Goal: Information Seeking & Learning: Learn about a topic

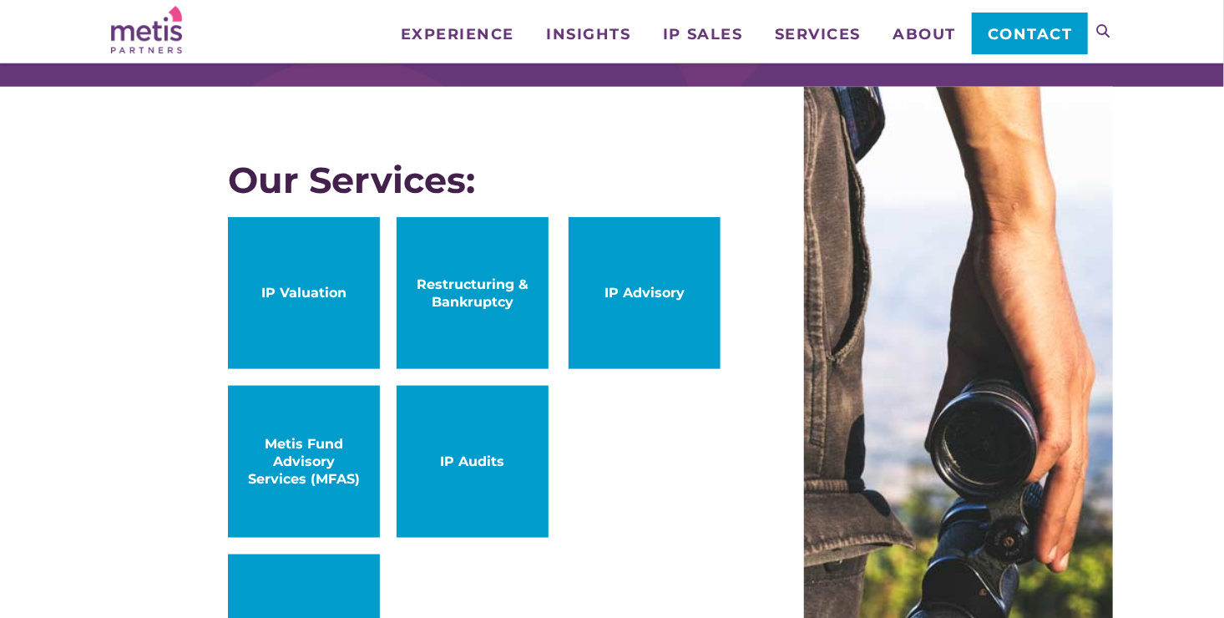
scroll to position [909, 0]
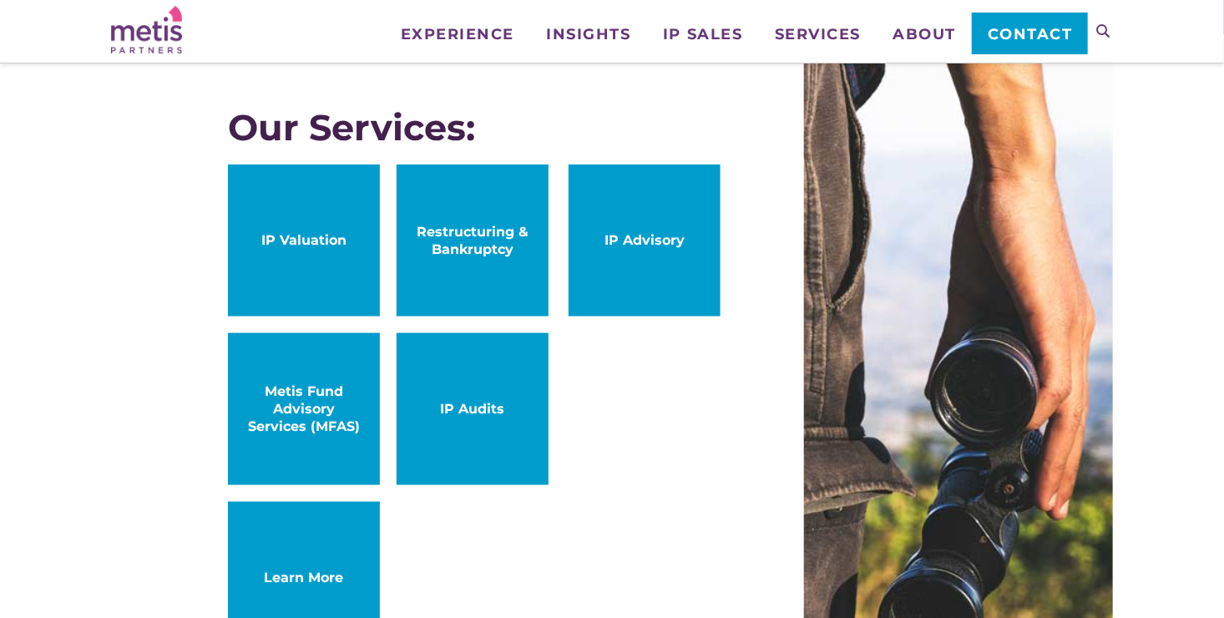
click at [318, 222] on link "IP Valuation" at bounding box center [304, 241] width 152 height 152
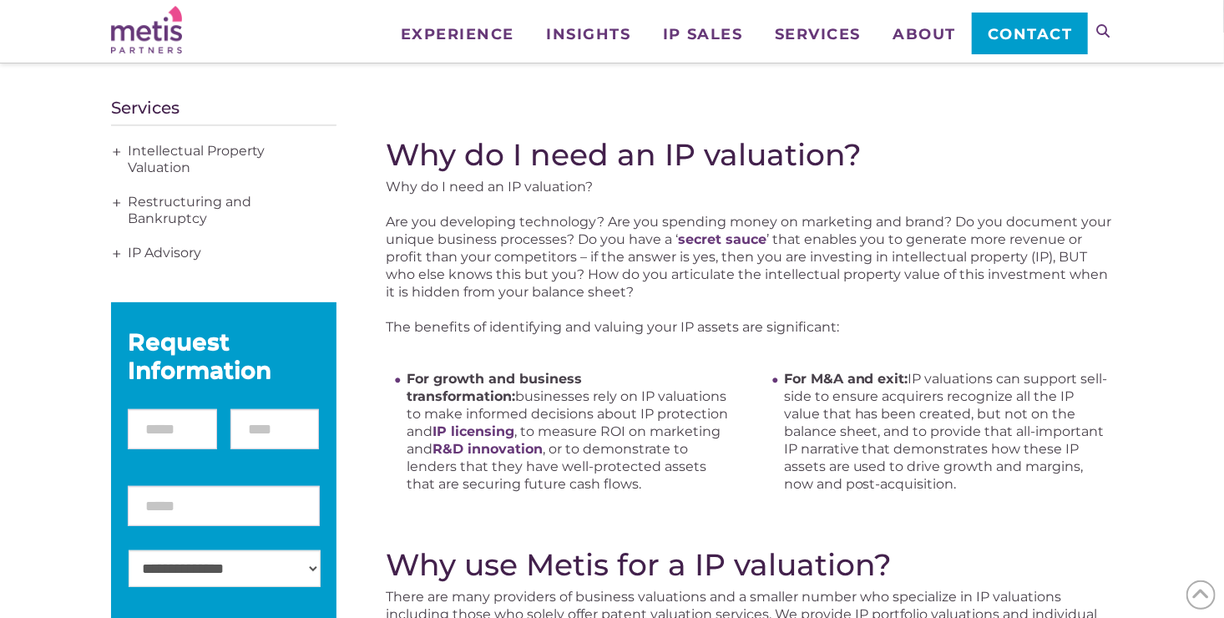
scroll to position [194, 0]
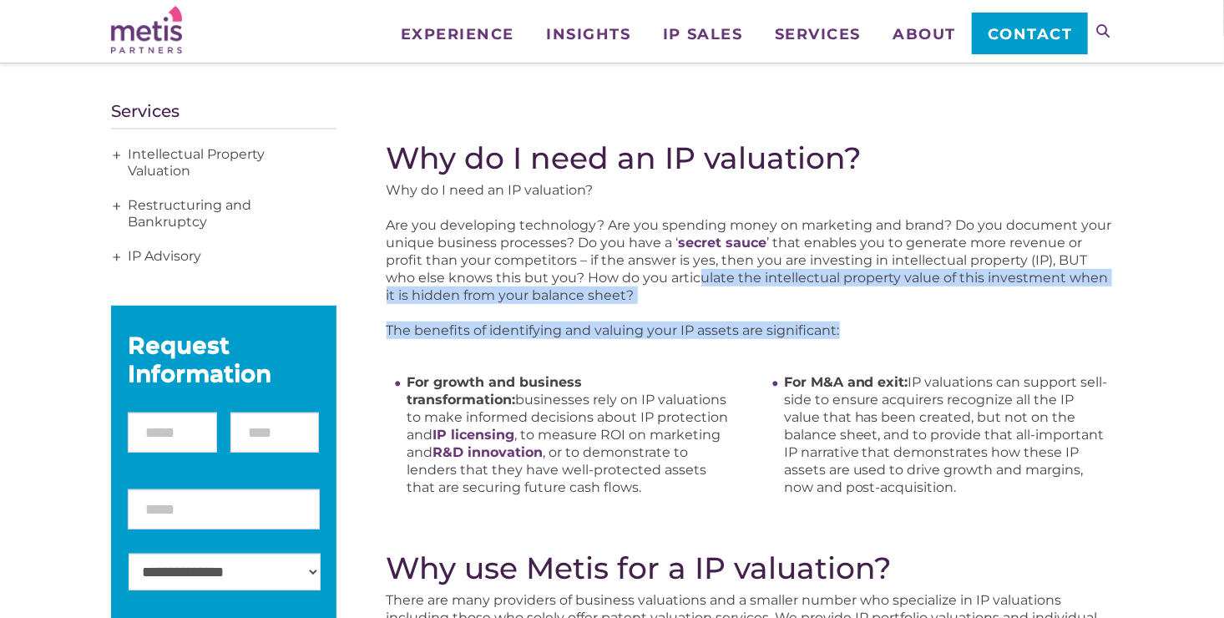
drag, startPoint x: 720, startPoint y: 269, endPoint x: 935, endPoint y: 307, distance: 218.7
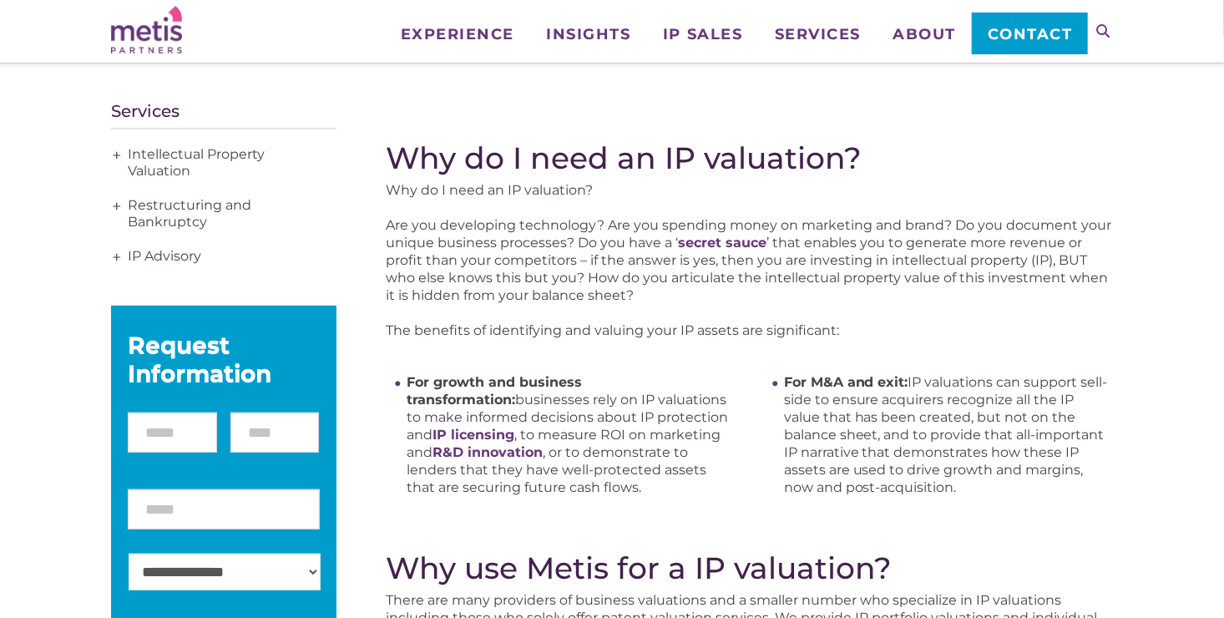
click at [597, 261] on p "Are you developing technology? Are you spending money on marketing and brand? D…" at bounding box center [750, 260] width 727 height 88
drag, startPoint x: 505, startPoint y: 265, endPoint x: 705, endPoint y: 265, distance: 199.6
click at [705, 265] on p "Are you developing technology? Are you spending money on marketing and brand? D…" at bounding box center [750, 260] width 727 height 88
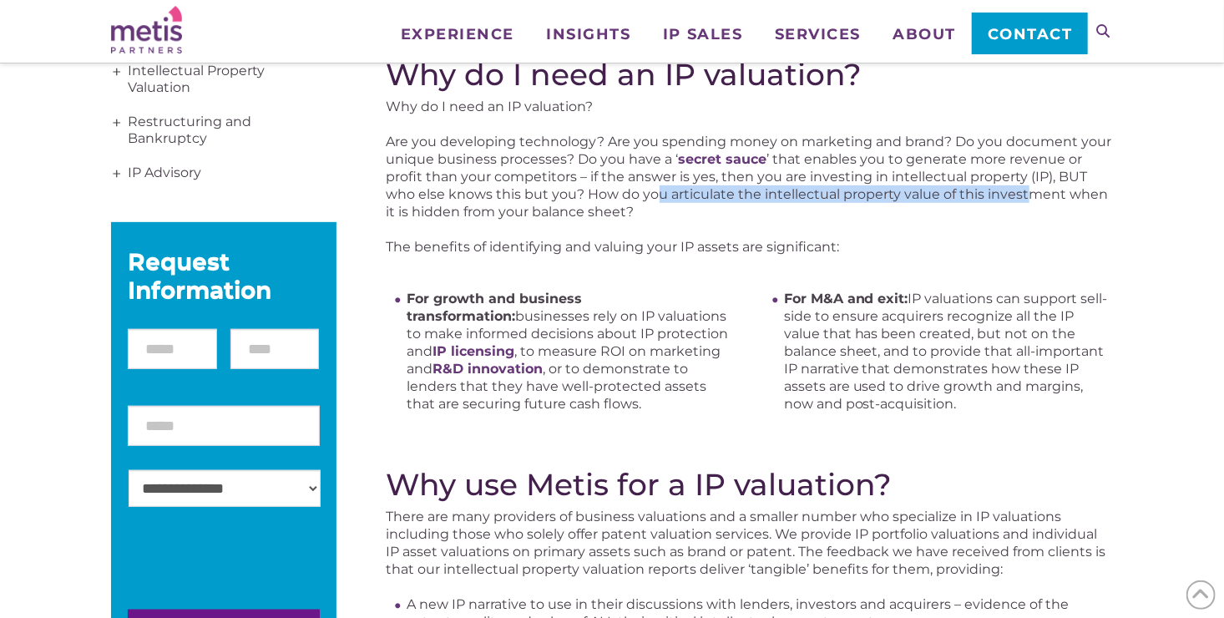
drag, startPoint x: 756, startPoint y: 192, endPoint x: 1030, endPoint y: 199, distance: 274.0
click at [1030, 199] on p "Are you developing technology? Are you spending money on marketing and brand? D…" at bounding box center [750, 177] width 727 height 88
drag, startPoint x: 1030, startPoint y: 199, endPoint x: 986, endPoint y: 253, distance: 69.5
click at [986, 253] on p "The benefits of identifying and valuing your IP assets are significant:" at bounding box center [750, 247] width 727 height 18
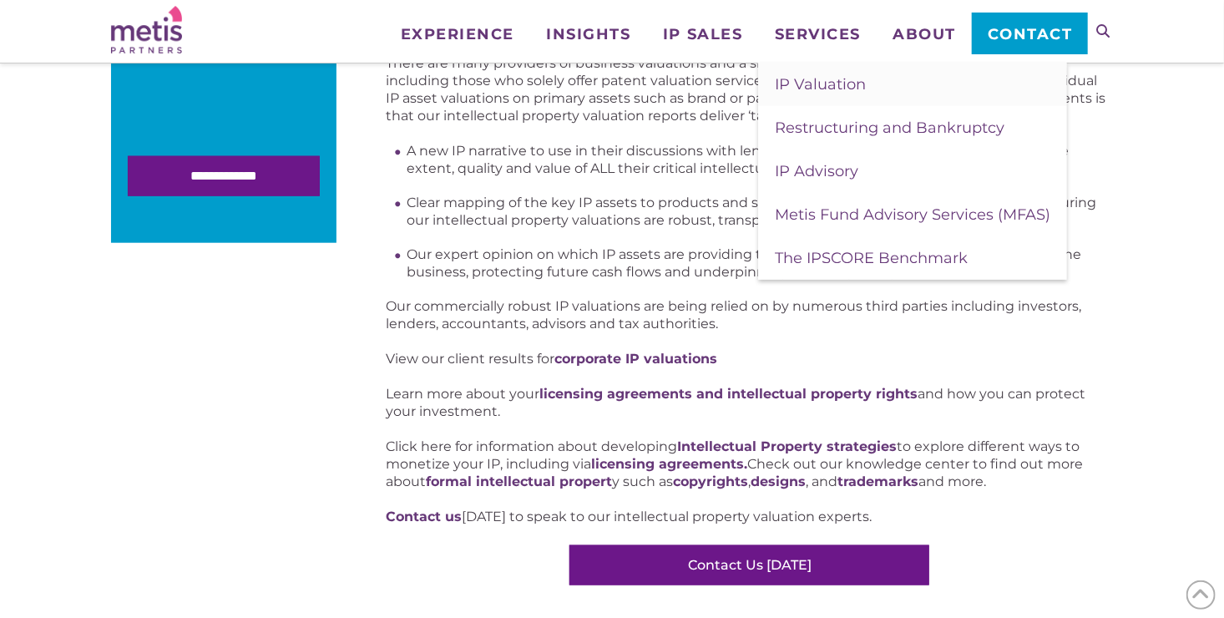
scroll to position [778, 0]
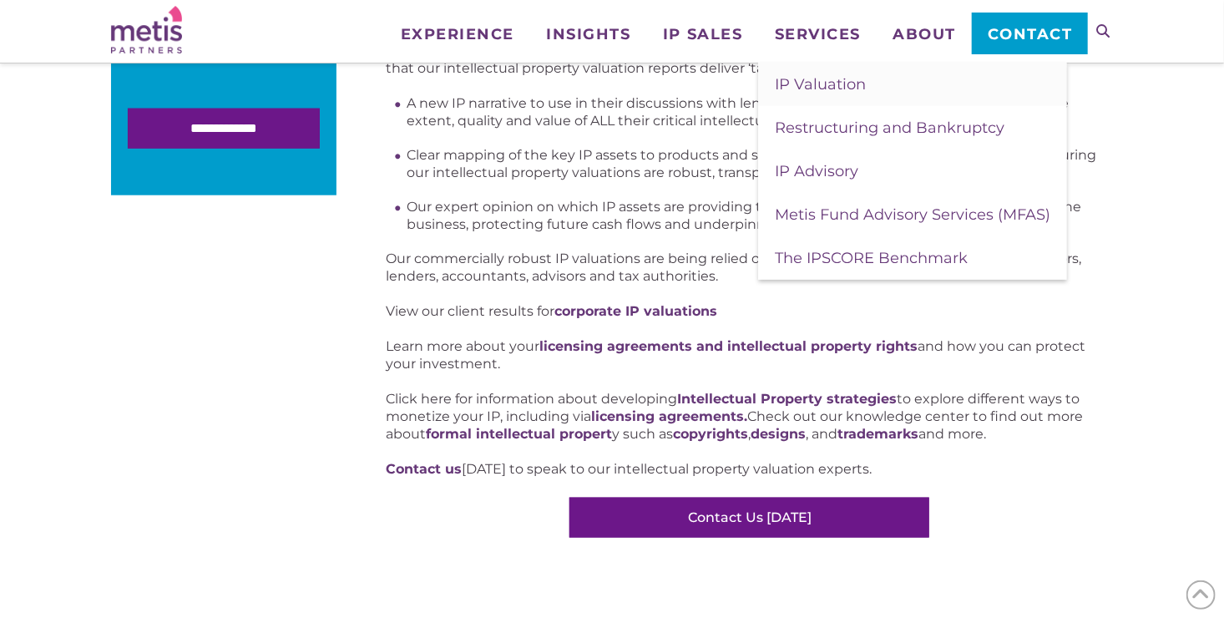
click at [428, 297] on div "Why do I need an IP valuation? Why do I need an IP valuation? Are you developin…" at bounding box center [750, 48] width 727 height 985
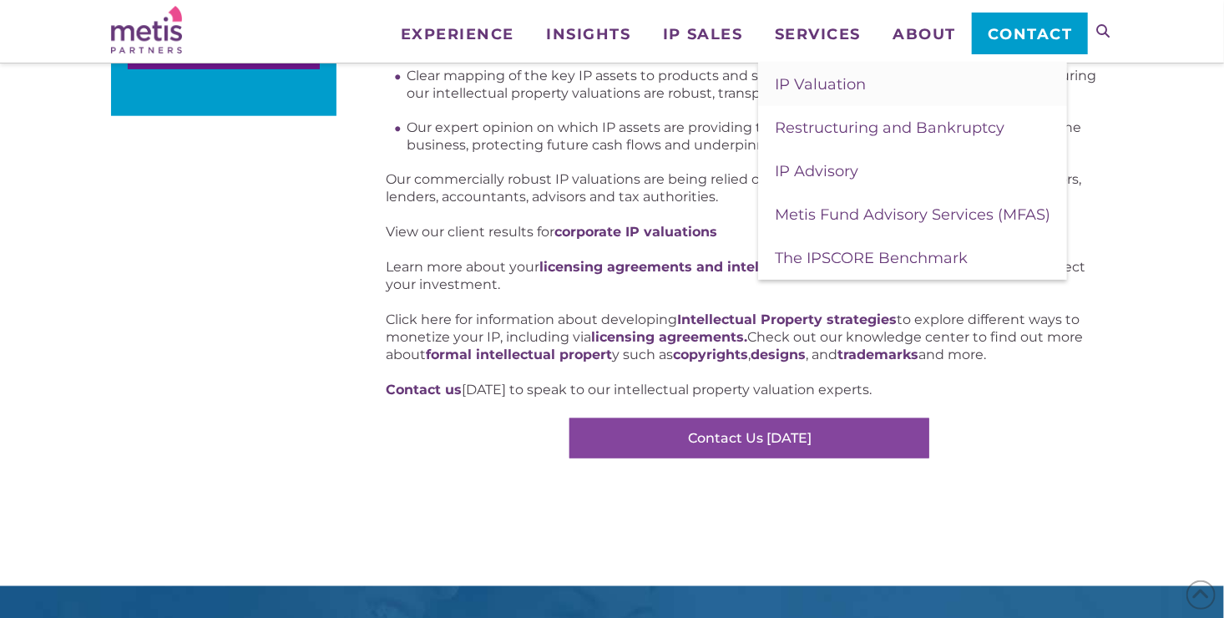
scroll to position [862, 0]
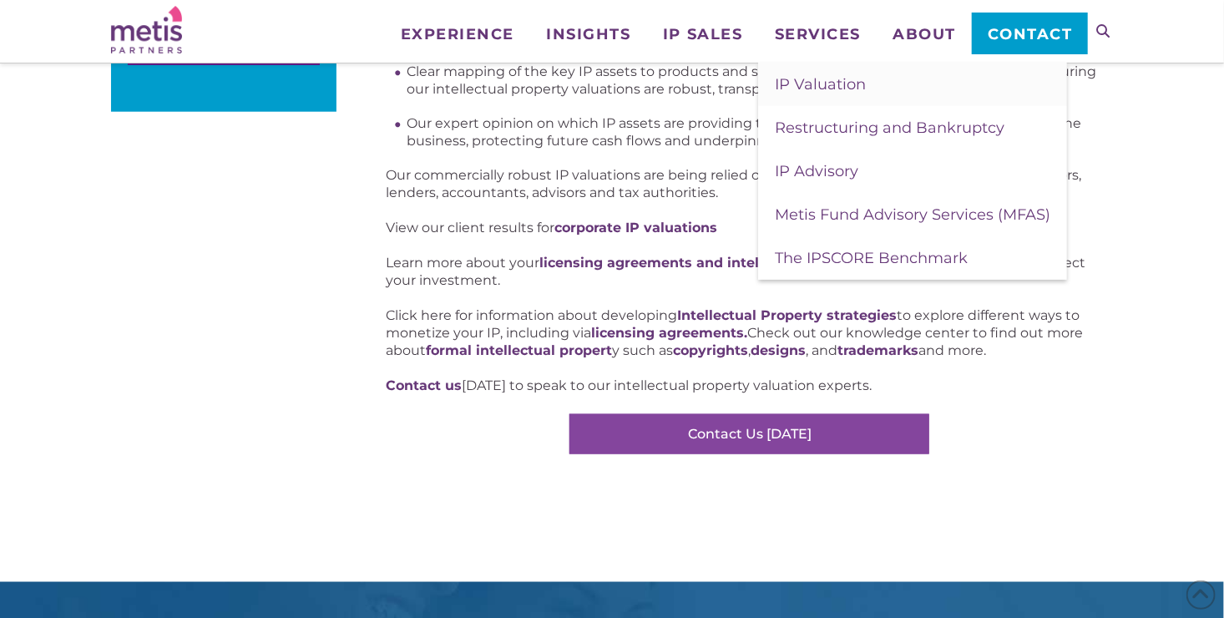
click at [671, 434] on link "Contact Us Today" at bounding box center [750, 434] width 360 height 40
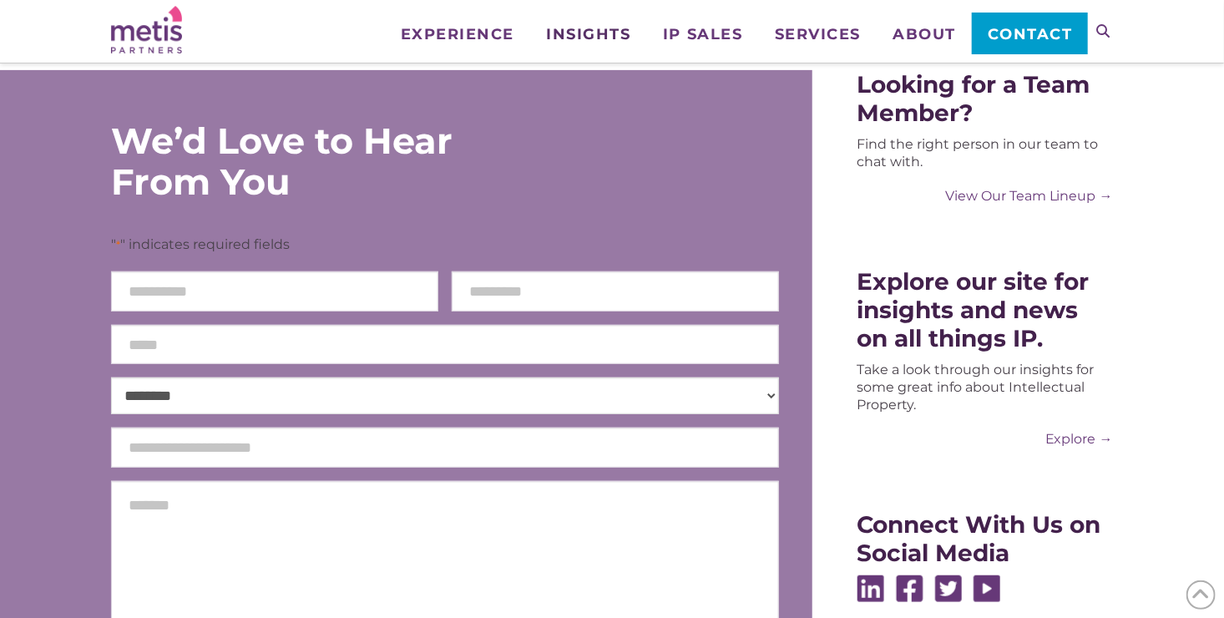
scroll to position [347, 0]
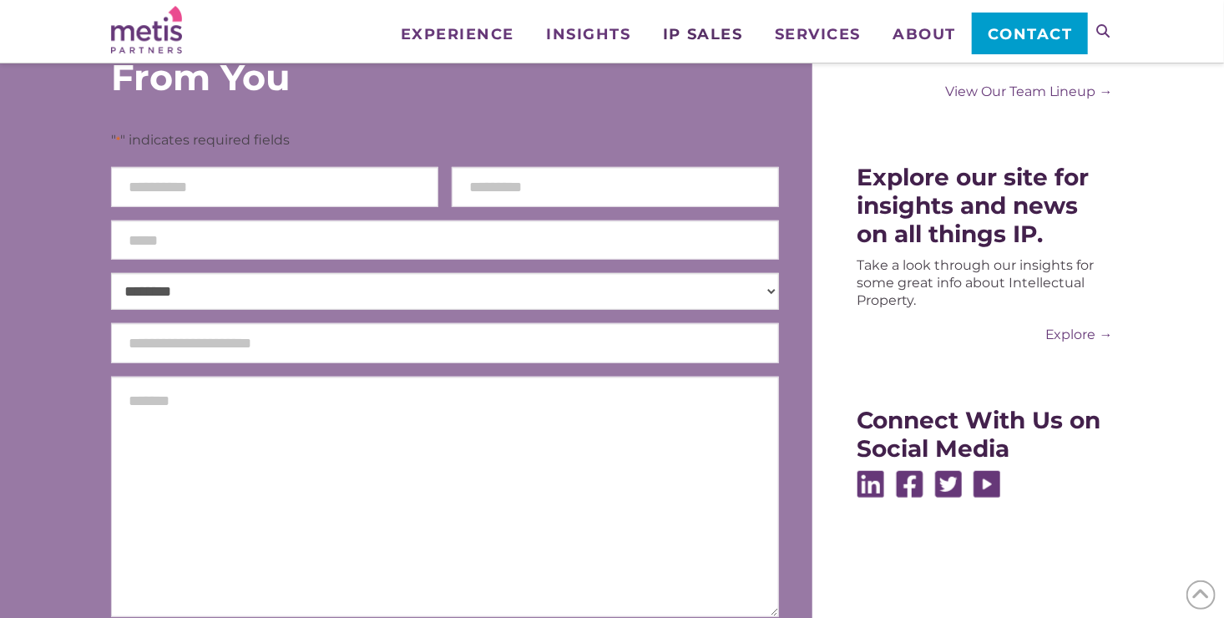
click at [672, 33] on span "IP Sales" at bounding box center [702, 34] width 79 height 15
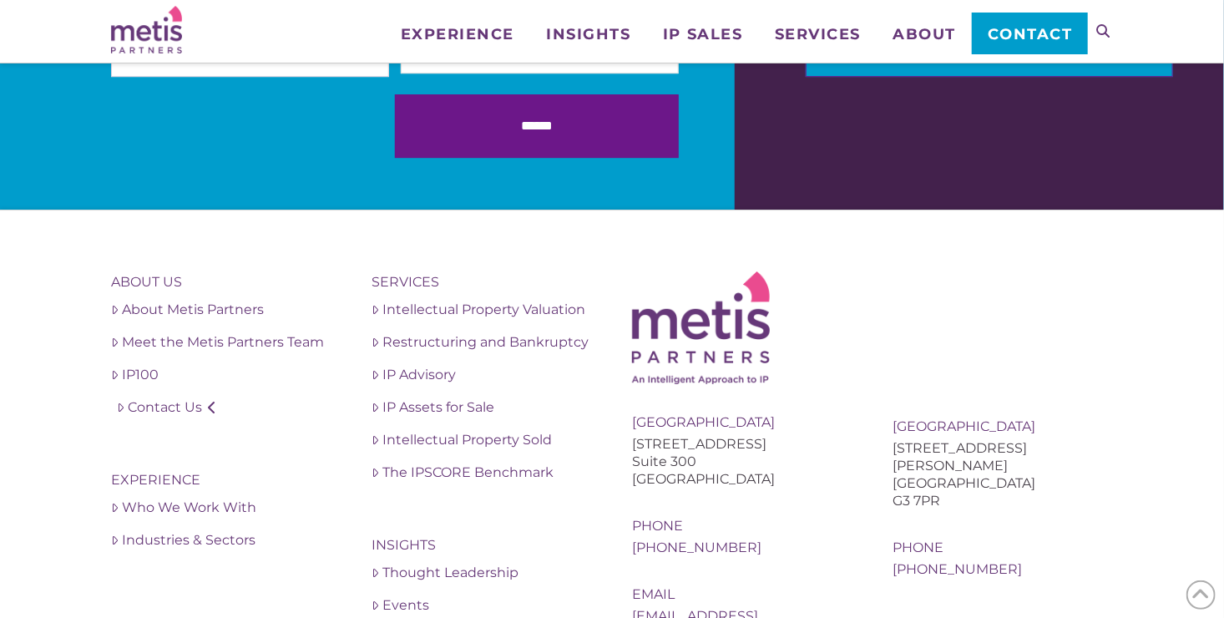
scroll to position [2673, 0]
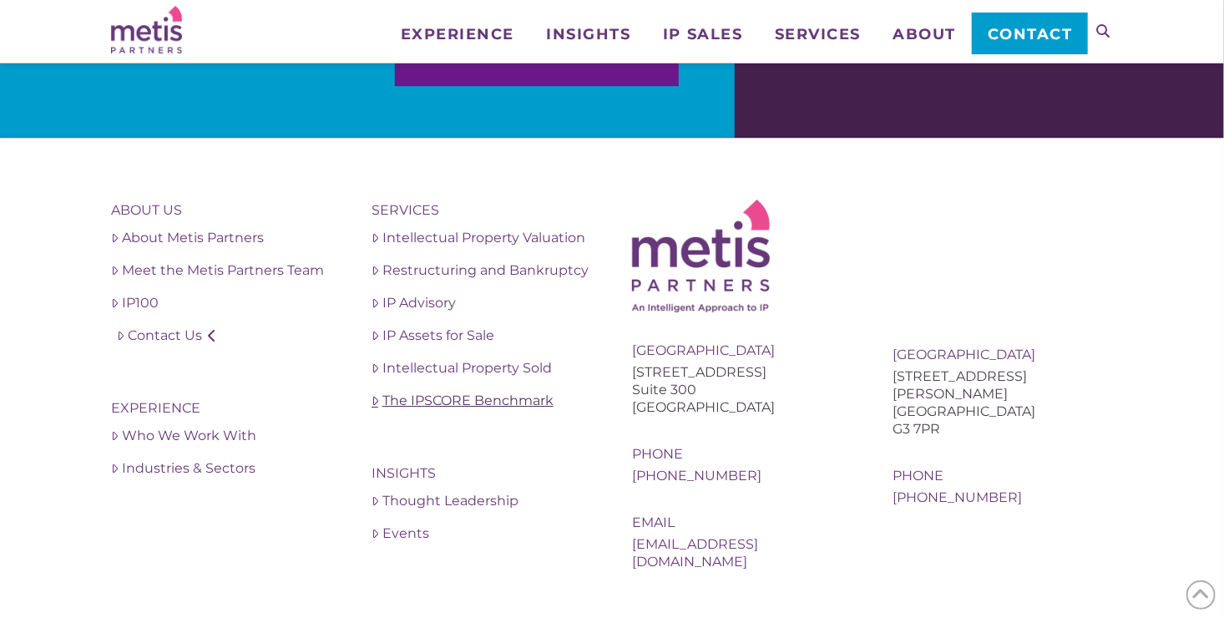
click at [461, 403] on link "The IPSCORE Benchmark" at bounding box center [482, 401] width 220 height 20
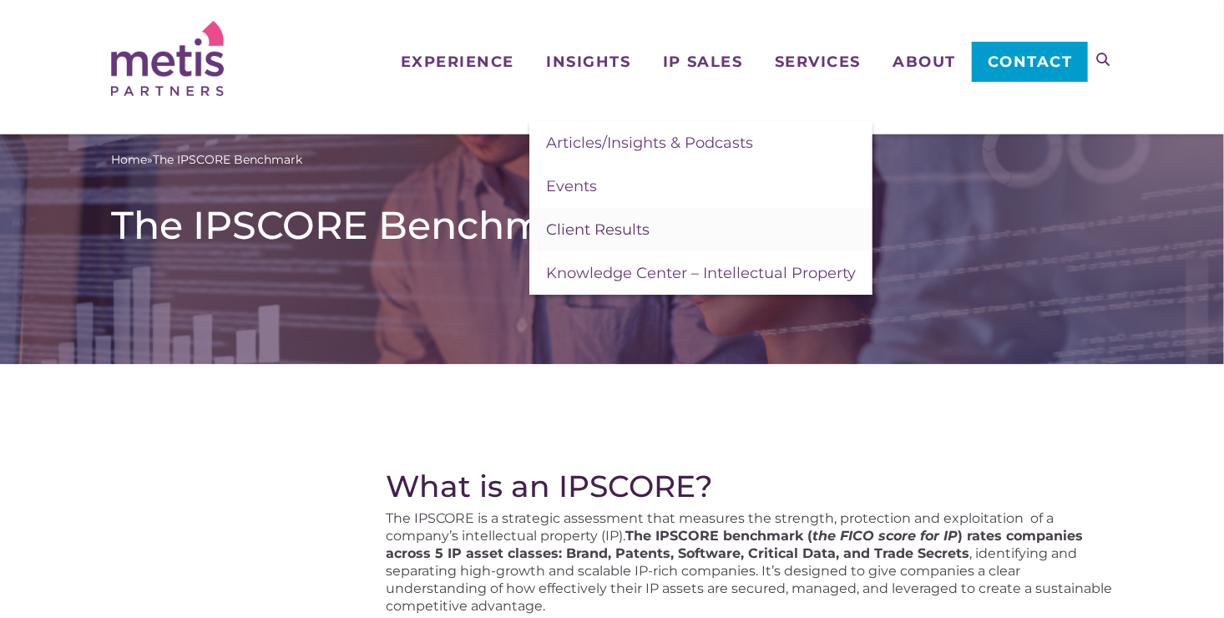
click at [653, 238] on link "Client Results" at bounding box center [700, 229] width 343 height 43
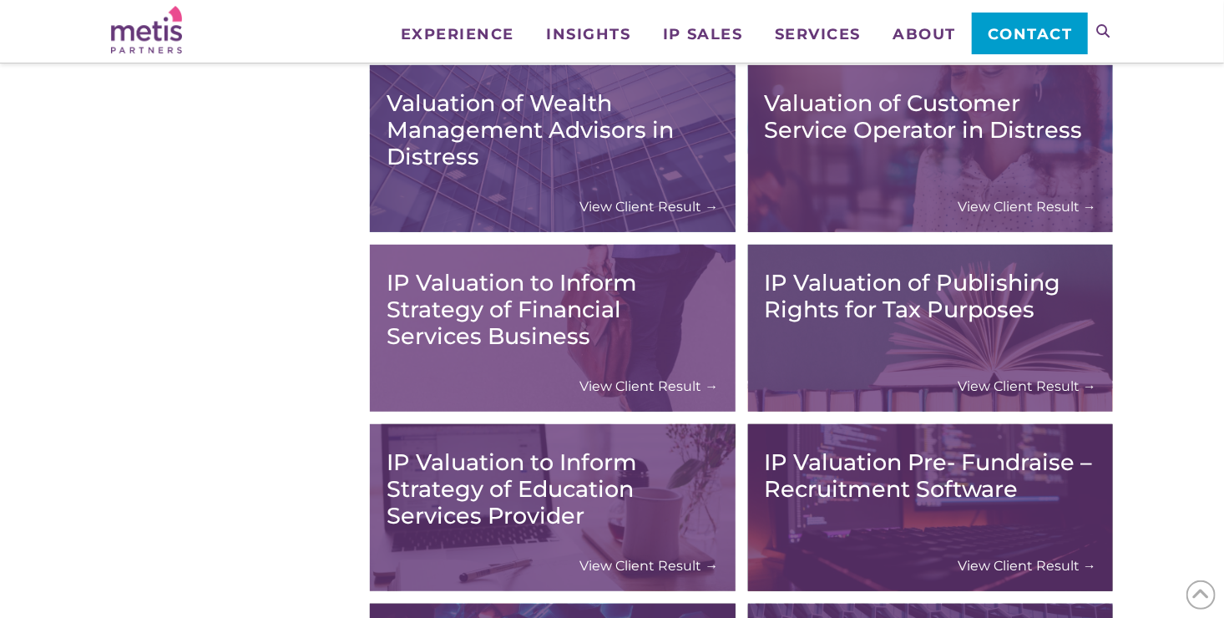
scroll to position [7593, 0]
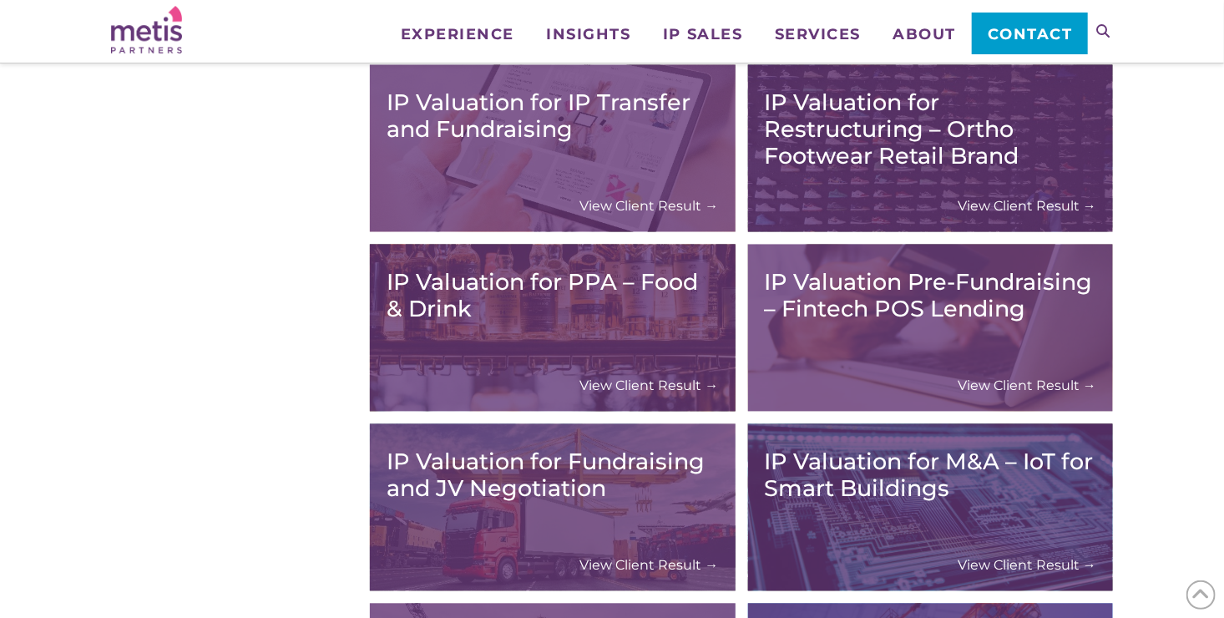
click at [1022, 384] on link "View Client Result →" at bounding box center [1027, 386] width 139 height 18
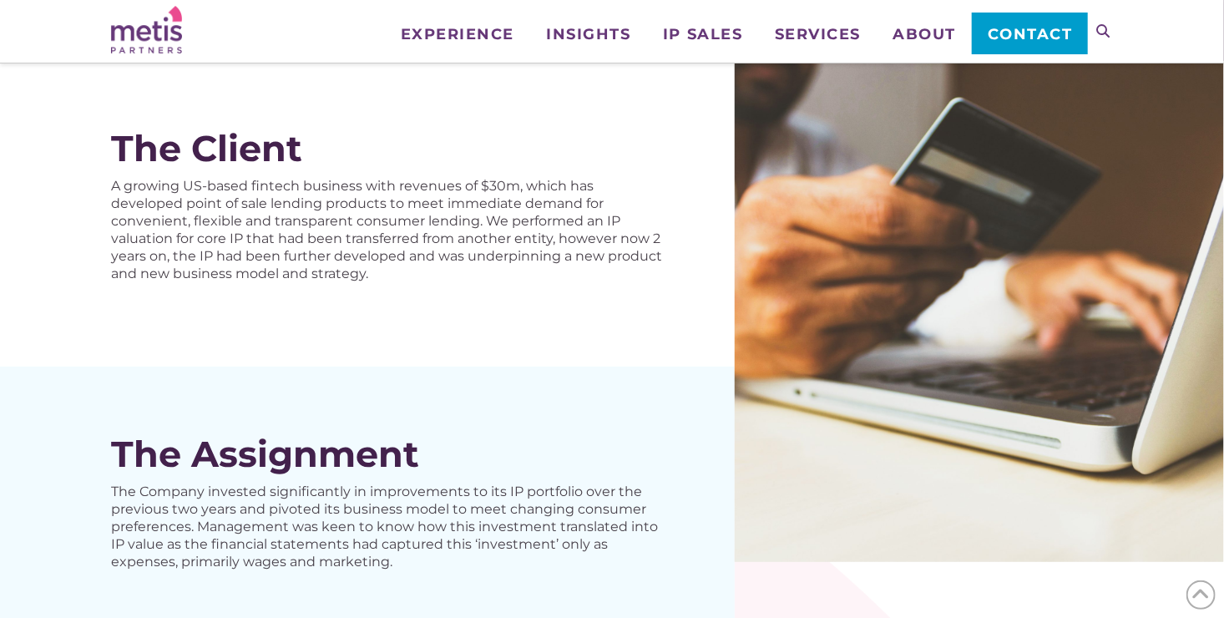
scroll to position [167, 0]
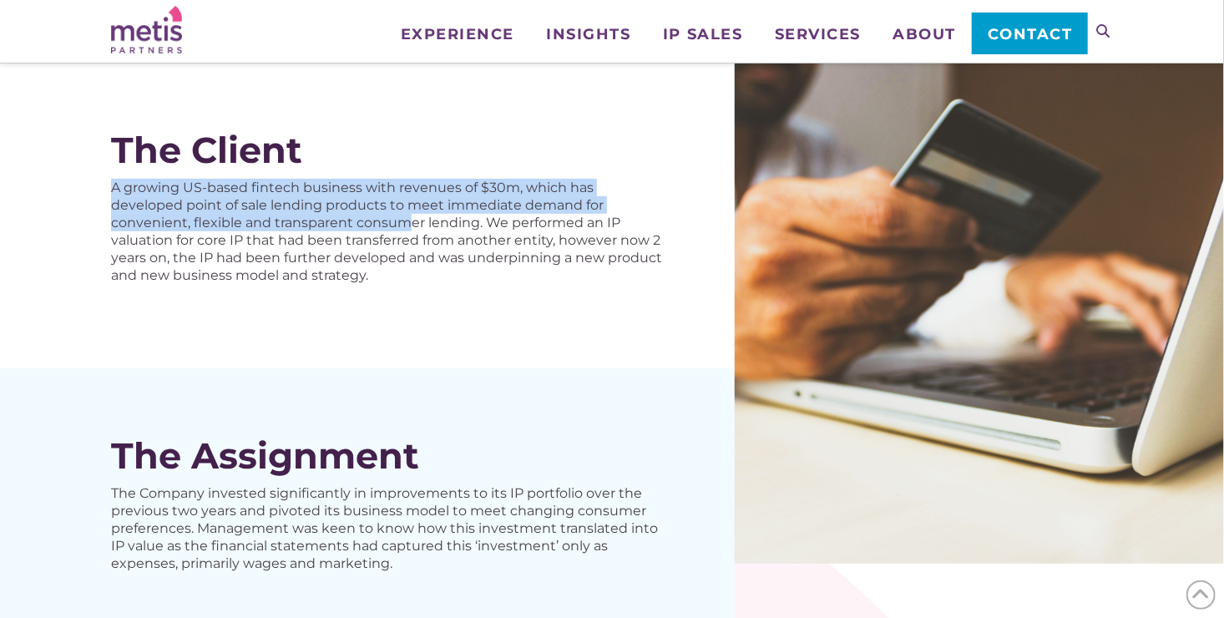
drag, startPoint x: 98, startPoint y: 187, endPoint x: 414, endPoint y: 226, distance: 319.0
click at [414, 226] on div "The Client A growing US-based fintech business with revenues of $30m, which has…" at bounding box center [367, 216] width 735 height 306
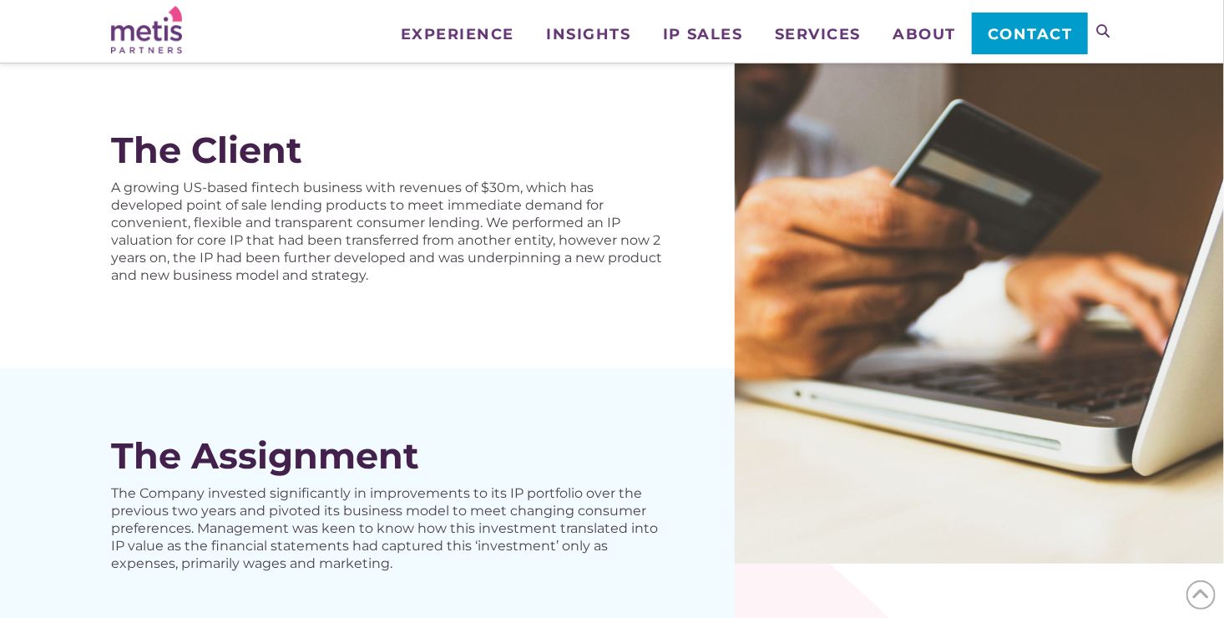
drag, startPoint x: 414, startPoint y: 226, endPoint x: 468, endPoint y: 287, distance: 81.1
click at [468, 287] on div "The Client A growing US-based fintech business with revenues of $30m, which has…" at bounding box center [367, 216] width 735 height 306
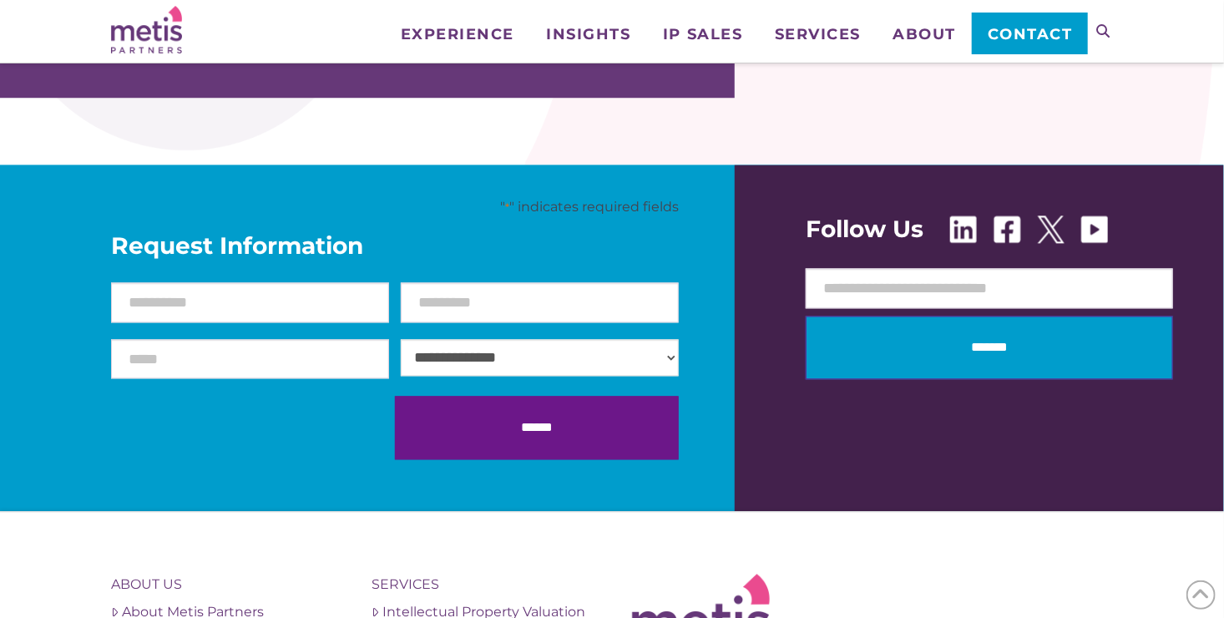
scroll to position [1587, 0]
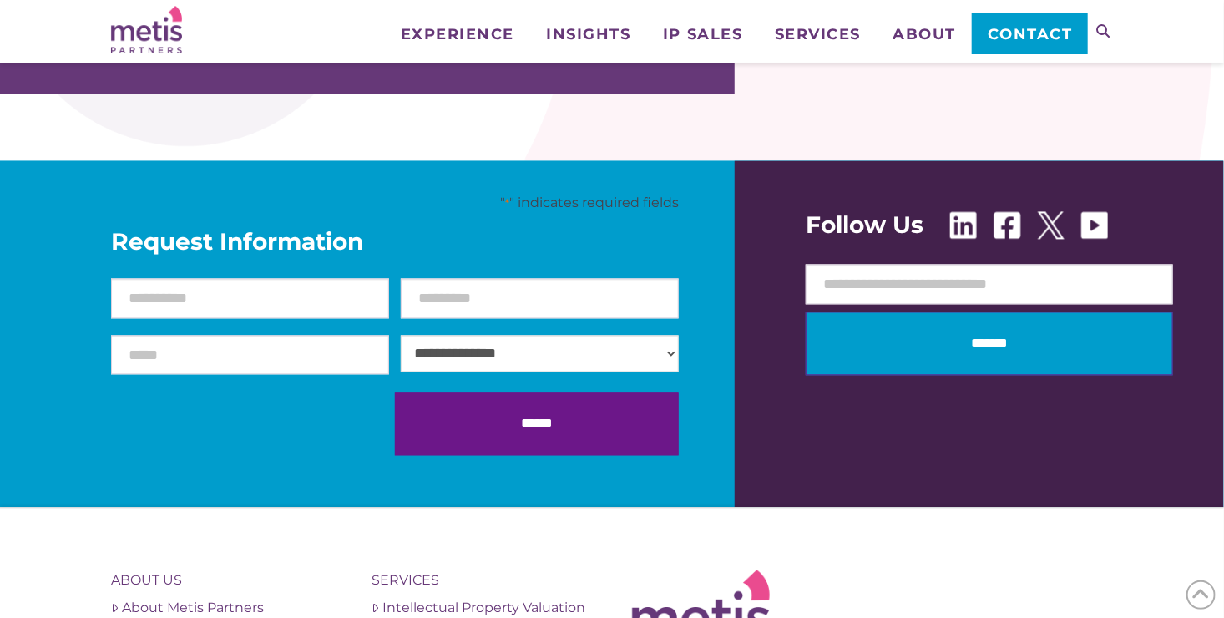
click at [474, 347] on select "**********" at bounding box center [540, 353] width 278 height 37
select select "**********"
click at [401, 335] on select "**********" at bounding box center [540, 353] width 278 height 37
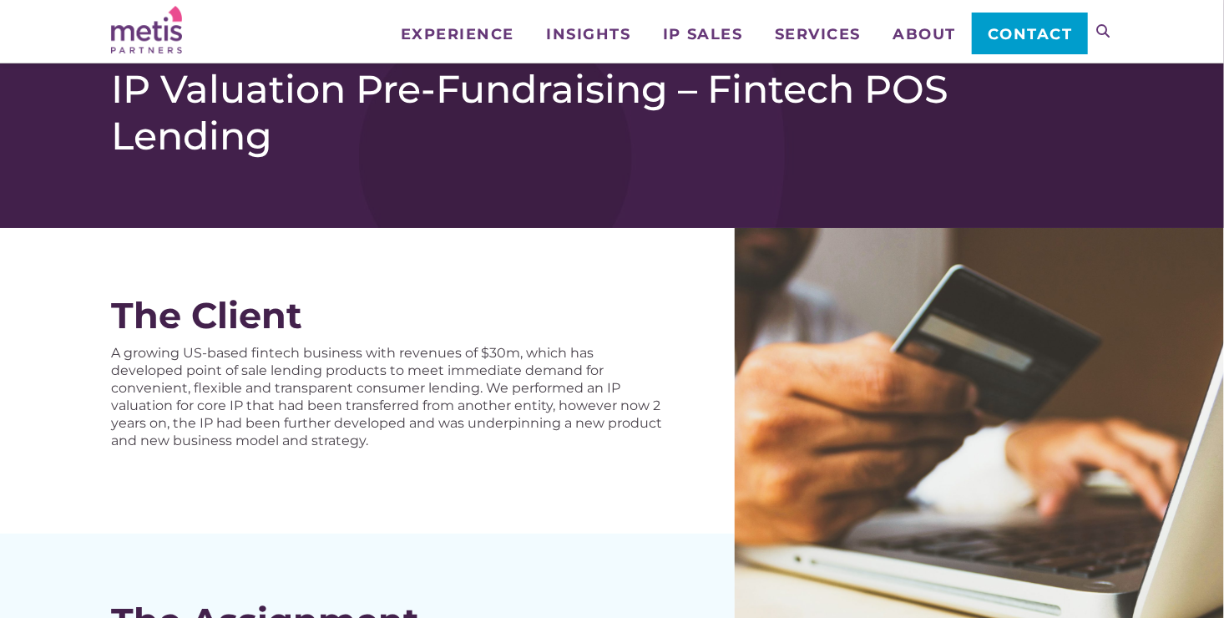
scroll to position [0, 0]
